Goal: Navigation & Orientation: Find specific page/section

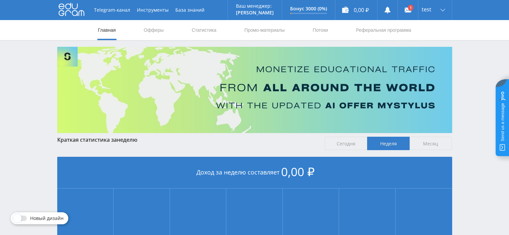
click at [499, 109] on jdiv at bounding box center [501, 117] width 13 height 77
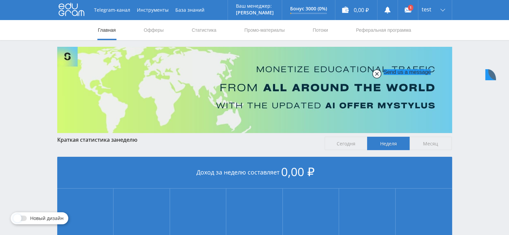
click at [375, 74] on jdiv at bounding box center [376, 73] width 9 height 9
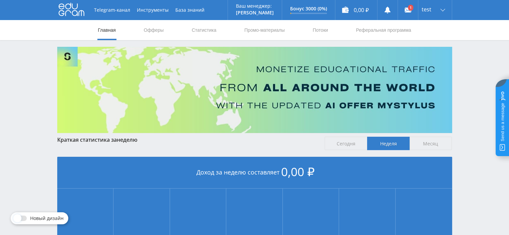
click at [266, 89] on img at bounding box center [254, 90] width 395 height 86
click at [258, 32] on link "Промо-материалы" at bounding box center [263, 30] width 41 height 20
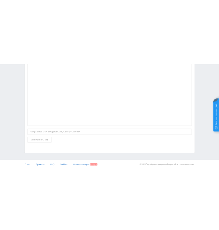
scroll to position [1406, 0]
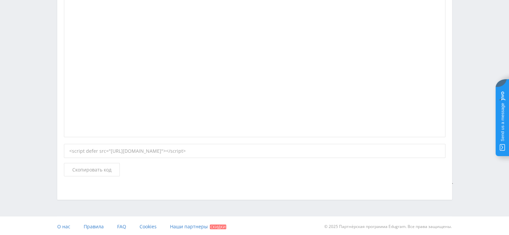
click at [500, 91] on jdiv "Send us a message Business Messenger by" at bounding box center [501, 117] width 13 height 77
click at [495, 103] on jdiv at bounding box center [495, 117] width 0 height 77
